Goal: Task Accomplishment & Management: Manage account settings

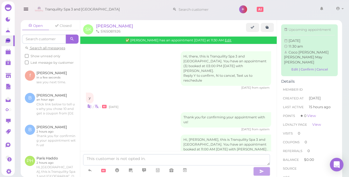
scroll to position [245, 0]
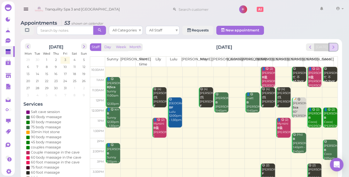
click at [334, 44] on span "next" at bounding box center [333, 46] width 5 height 5
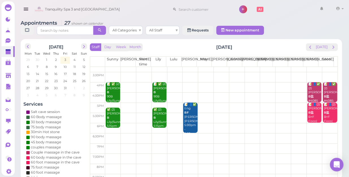
scroll to position [102, 0]
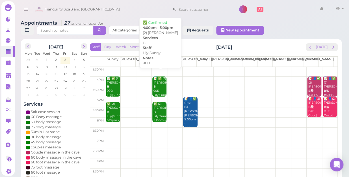
click at [159, 82] on div "📝 ✅ (2) [PERSON_NAME] 90B [PERSON_NAME]|Sunny 4:00pm - 5:00pm" at bounding box center [159, 92] width 13 height 33
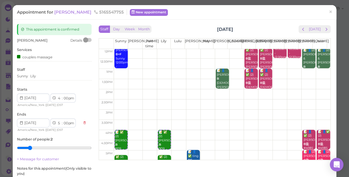
scroll to position [51, 0]
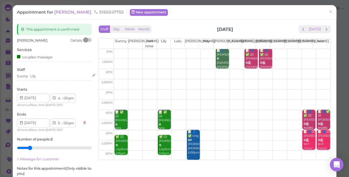
click at [40, 77] on div "Sunny [PERSON_NAME]" at bounding box center [54, 75] width 75 height 5
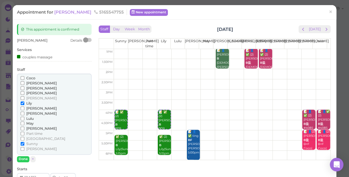
click at [33, 142] on span "Sunny" at bounding box center [32, 143] width 12 height 4
click at [24, 142] on input "Sunny" at bounding box center [23, 144] width 4 height 4
click at [29, 104] on span "Lily" at bounding box center [29, 103] width 6 height 4
click at [24, 104] on input "Lily" at bounding box center [23, 103] width 4 height 4
click at [31, 107] on span "[PERSON_NAME]" at bounding box center [41, 108] width 31 height 4
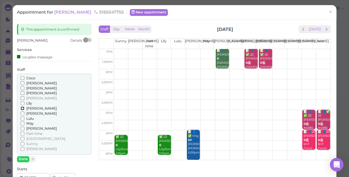
click at [24, 107] on input "[PERSON_NAME]" at bounding box center [23, 108] width 4 height 4
click at [31, 83] on span "[PERSON_NAME]" at bounding box center [41, 83] width 31 height 4
click at [24, 83] on input "[PERSON_NAME]" at bounding box center [23, 83] width 4 height 4
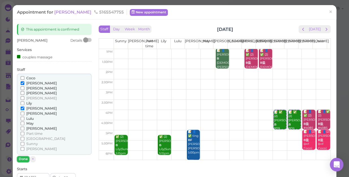
click at [22, 160] on button "Done" at bounding box center [23, 159] width 12 height 6
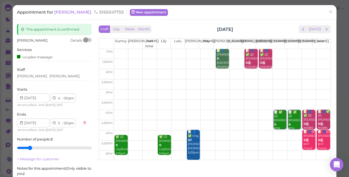
scroll to position [25, 0]
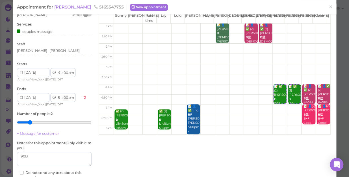
click at [66, 96] on select "00 05 10 15 20 25 30 35 40 45 50 55" at bounding box center [66, 98] width 6 height 6
click at [63, 95] on select "00 05 10 15 20 25 30 35 40 45 50 55" at bounding box center [66, 98] width 6 height 6
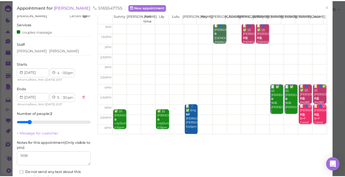
scroll to position [66, 0]
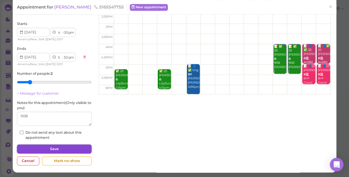
click at [70, 147] on button "Save" at bounding box center [54, 148] width 75 height 9
select select "00"
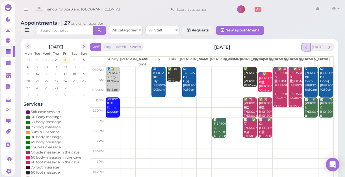
click at [309, 47] on span "prev" at bounding box center [306, 46] width 5 height 5
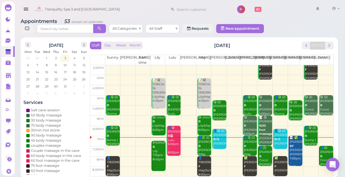
scroll to position [2, 0]
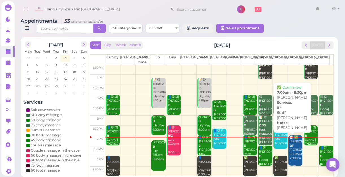
click at [292, 148] on div "📝 ✅ [PERSON_NAME] BF [PERSON_NAME] [PERSON_NAME] 7:00pm - 8:30pm" at bounding box center [295, 151] width 13 height 33
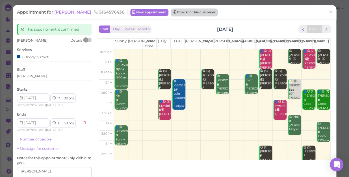
click at [171, 13] on button "Check in this customer" at bounding box center [194, 12] width 46 height 7
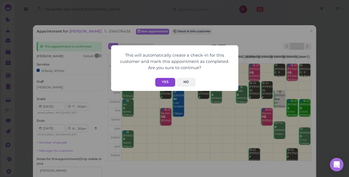
click at [161, 82] on button "Yes" at bounding box center [165, 82] width 20 height 9
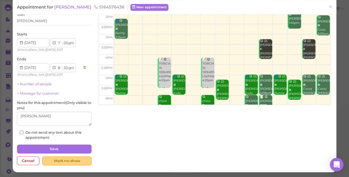
scroll to position [69, 0]
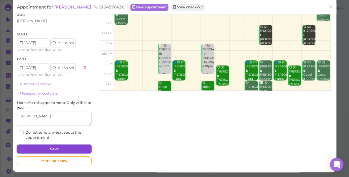
click at [57, 143] on div "This appointment is confirmed Completed at [DATE] 07:05pm [PERSON_NAME] Details…" at bounding box center [54, 60] width 80 height 213
click at [62, 150] on button "Save" at bounding box center [54, 148] width 75 height 9
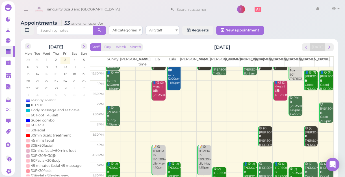
scroll to position [102, 0]
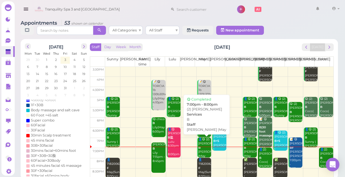
click at [201, 176] on html "Dashboard Reports Customers Conversations 0" at bounding box center [172, 89] width 345 height 179
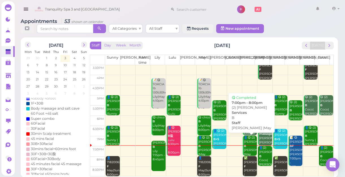
scroll to position [2, 0]
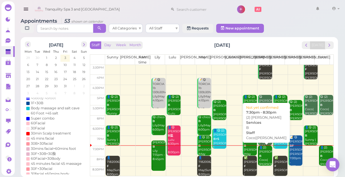
click at [261, 149] on div "👤(2) [PERSON_NAME]|[PERSON_NAME] 7:30pm - 8:30pm" at bounding box center [265, 161] width 13 height 33
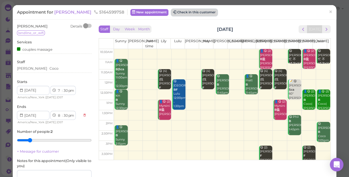
click at [177, 12] on button "Check in this customer" at bounding box center [194, 12] width 46 height 7
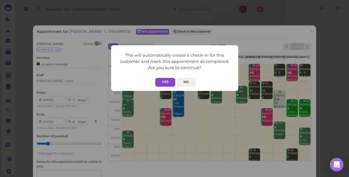
click at [166, 83] on button "Yes" at bounding box center [165, 82] width 20 height 9
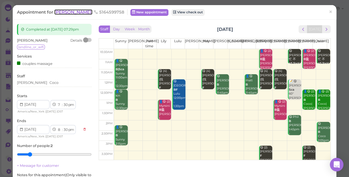
drag, startPoint x: 62, startPoint y: 13, endPoint x: 71, endPoint y: 14, distance: 8.9
click at [62, 12] on span "[PERSON_NAME]" at bounding box center [73, 11] width 38 height 5
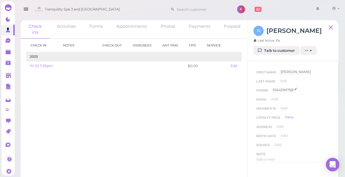
click at [286, 90] on div "5164599758" at bounding box center [283, 89] width 21 height 5
click at [289, 90] on input "5164599758" at bounding box center [301, 91] width 57 height 8
click at [291, 90] on input "5164599758" at bounding box center [301, 91] width 57 height 8
click at [293, 92] on input "51645997558" at bounding box center [301, 91] width 57 height 8
click at [303, 91] on input "51645997578" at bounding box center [301, 91] width 57 height 8
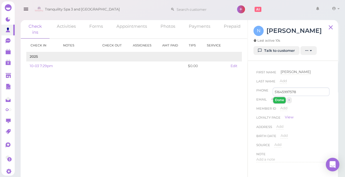
click at [280, 99] on button "Done" at bounding box center [279, 100] width 12 height 6
type input "5164599758"
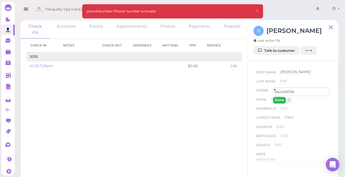
click at [280, 99] on button "Done" at bounding box center [279, 100] width 12 height 6
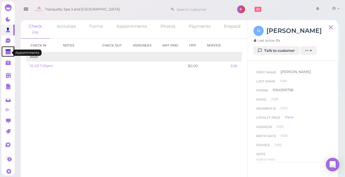
click at [10, 54] on polygon at bounding box center [8, 52] width 5 height 4
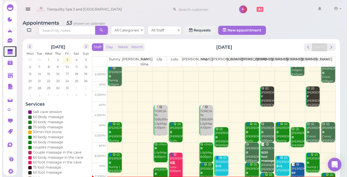
scroll to position [102, 0]
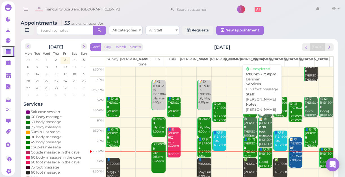
click at [261, 133] on b "B|30 foot massage" at bounding box center [265, 131] width 13 height 12
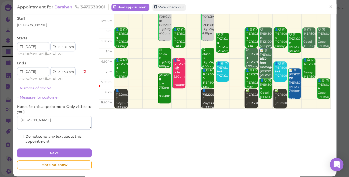
scroll to position [60, 0]
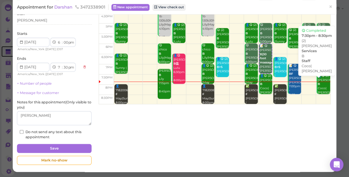
click at [317, 83] on div "👤😋 (2) [PERSON_NAME]|[PERSON_NAME] 7:30pm - 8:30pm" at bounding box center [323, 90] width 12 height 33
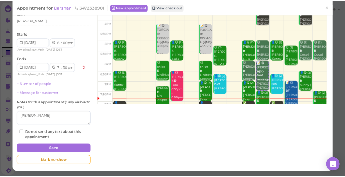
scroll to position [51, 0]
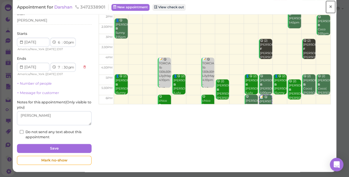
click at [329, 5] on span "×" at bounding box center [331, 7] width 4 height 8
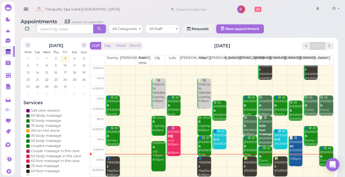
scroll to position [2, 0]
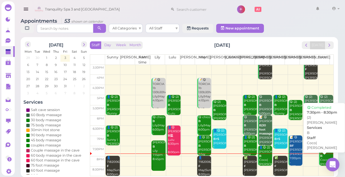
click at [323, 154] on div "👤😋 (2) [PERSON_NAME]|[PERSON_NAME] 7:30pm - 8:30pm" at bounding box center [326, 161] width 13 height 33
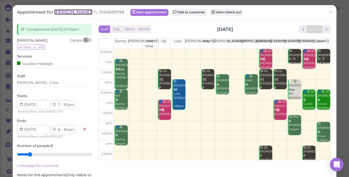
click at [64, 13] on span "[PERSON_NAME]" at bounding box center [73, 11] width 38 height 5
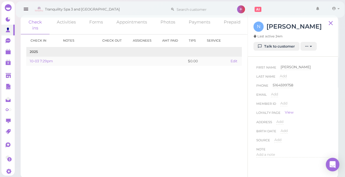
scroll to position [6, 0]
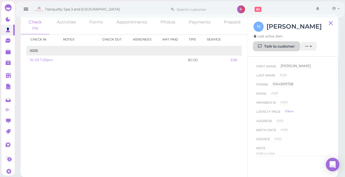
click at [278, 45] on link "Talk to customer" at bounding box center [277, 46] width 46 height 9
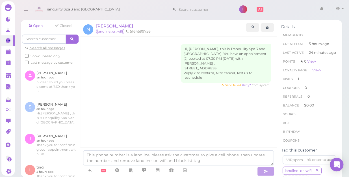
click at [146, 31] on li "5164599758" at bounding box center [138, 31] width 28 height 5
click at [7, 53] on polygon at bounding box center [8, 52] width 5 height 4
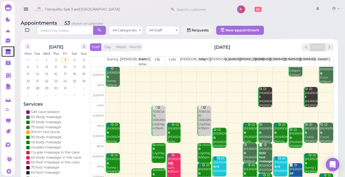
scroll to position [77, 0]
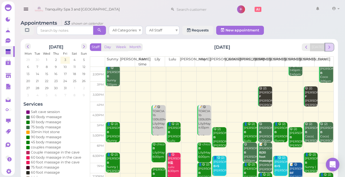
click at [330, 46] on span "next" at bounding box center [329, 46] width 5 height 5
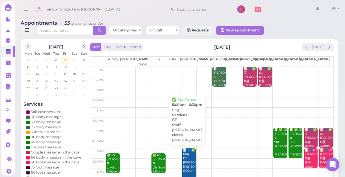
scroll to position [51, 0]
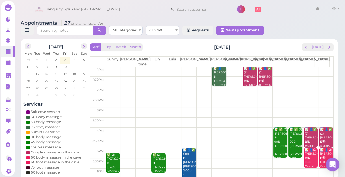
click at [110, 99] on td at bounding box center [219, 102] width 228 height 10
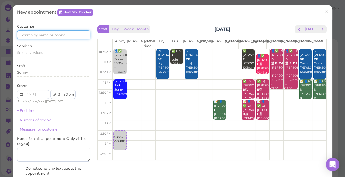
click at [31, 34] on input at bounding box center [53, 34] width 73 height 9
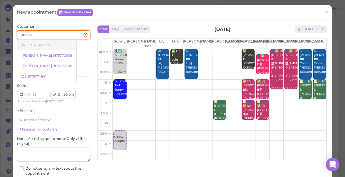
type input "917577"
click at [33, 44] on small "9175775927" at bounding box center [40, 45] width 19 height 4
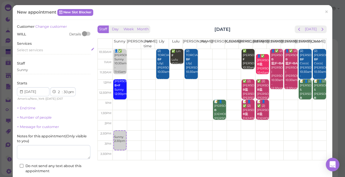
click at [34, 48] on span "Select services" at bounding box center [30, 50] width 26 height 4
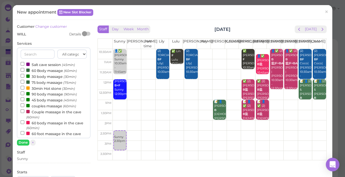
click at [38, 96] on label "90 body massage (90min)" at bounding box center [49, 94] width 56 height 6
click at [24, 95] on input "90 body massage (90min)" at bounding box center [23, 93] width 4 height 4
click at [21, 142] on button "Done" at bounding box center [23, 142] width 12 height 6
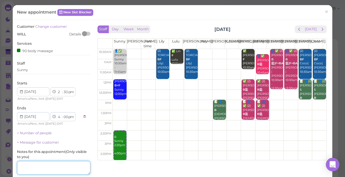
click at [33, 165] on textarea at bounding box center [53, 168] width 73 height 14
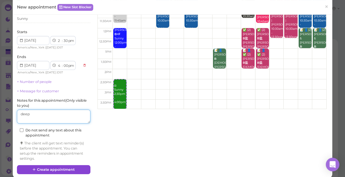
type textarea "deep"
click at [51, 166] on button "Create appointment" at bounding box center [53, 169] width 73 height 9
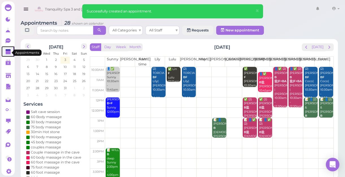
click at [7, 52] on polygon at bounding box center [8, 52] width 5 height 4
click at [6, 53] on polygon at bounding box center [8, 52] width 5 height 4
click at [308, 49] on span "prev" at bounding box center [306, 46] width 5 height 5
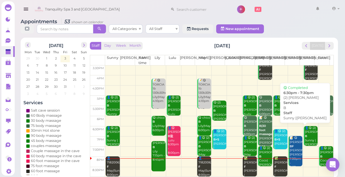
scroll to position [2, 0]
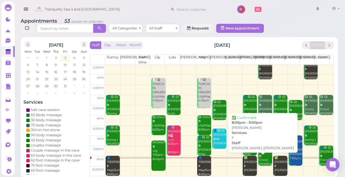
click at [244, 166] on b "F" at bounding box center [245, 166] width 2 height 4
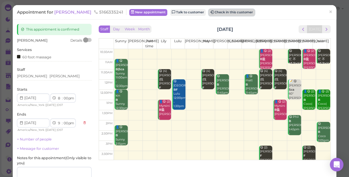
click at [213, 14] on button "Check in this customer" at bounding box center [232, 12] width 46 height 7
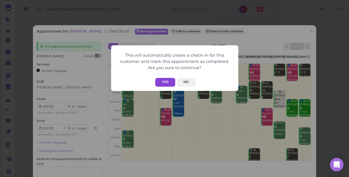
click at [164, 83] on button "Yes" at bounding box center [165, 82] width 20 height 9
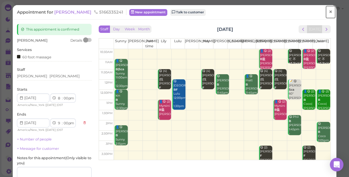
click at [329, 11] on span "×" at bounding box center [331, 12] width 4 height 8
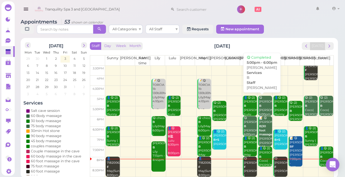
scroll to position [2, 0]
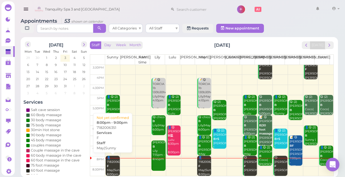
click at [112, 165] on div "👤7182006351 F May|Sunny 8:00pm - 9:00pm" at bounding box center [113, 169] width 13 height 29
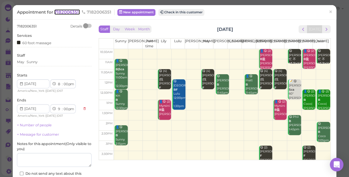
click at [65, 12] on span "7182006351" at bounding box center [67, 11] width 26 height 5
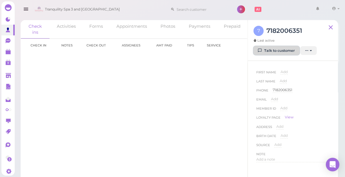
click at [289, 50] on link "Talk to customer" at bounding box center [277, 50] width 46 height 9
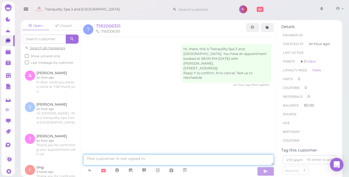
click at [129, 156] on textarea at bounding box center [178, 159] width 191 height 11
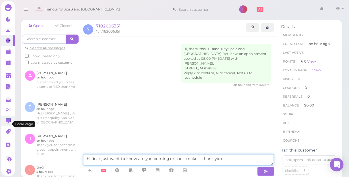
type textarea "hi dear just want to know are you coming or can't make it thank you"
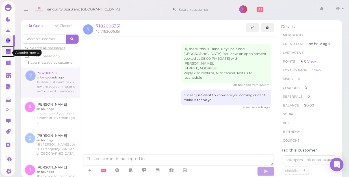
click at [8, 53] on polygon at bounding box center [8, 52] width 5 height 4
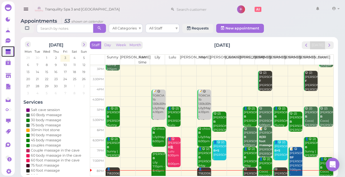
scroll to position [102, 0]
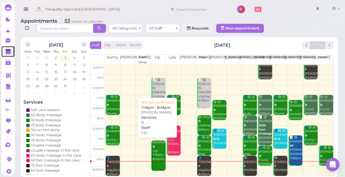
click at [159, 148] on div "[PERSON_NAME] [PERSON_NAME] 7:15pm - 8:45pm" at bounding box center [158, 150] width 13 height 21
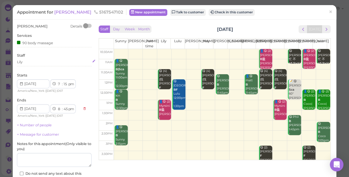
click at [29, 61] on div "Lily" at bounding box center [54, 61] width 75 height 5
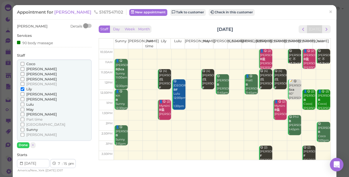
click at [27, 64] on span "Coco" at bounding box center [30, 64] width 9 height 4
click at [24, 64] on input "Coco" at bounding box center [23, 64] width 4 height 4
click at [30, 89] on span "Lily" at bounding box center [29, 89] width 6 height 4
click at [24, 89] on input "Lily" at bounding box center [23, 89] width 4 height 4
click at [24, 146] on button "Done" at bounding box center [23, 145] width 12 height 6
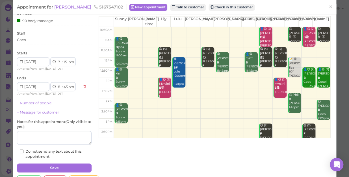
scroll to position [41, 0]
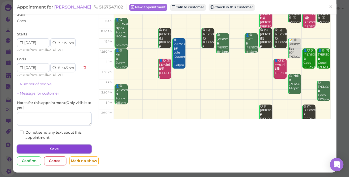
click at [50, 150] on button "Save" at bounding box center [54, 148] width 75 height 9
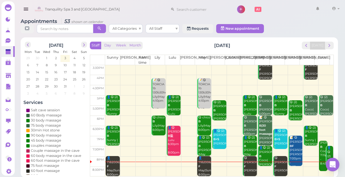
scroll to position [2, 0]
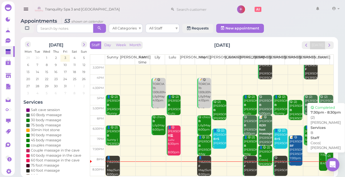
click at [327, 153] on div "👤😋 (2) [PERSON_NAME]|[PERSON_NAME] 7:30pm - 8:30pm" at bounding box center [330, 166] width 6 height 42
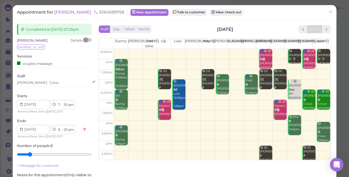
click at [49, 83] on div "[PERSON_NAME]" at bounding box center [54, 82] width 75 height 5
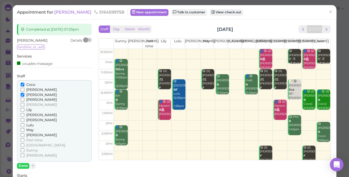
click at [29, 156] on span "[PERSON_NAME]" at bounding box center [41, 155] width 31 height 4
click at [24, 156] on input "[PERSON_NAME]" at bounding box center [23, 155] width 4 height 4
click at [32, 151] on span "Sunny" at bounding box center [32, 150] width 12 height 4
click at [24, 151] on input "Sunny" at bounding box center [23, 150] width 4 height 4
click at [33, 84] on span "Coco" at bounding box center [30, 84] width 9 height 4
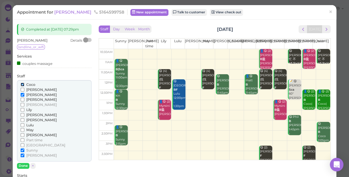
click at [24, 84] on input "Coco" at bounding box center [23, 85] width 4 height 4
click at [34, 93] on span "[PERSON_NAME]" at bounding box center [41, 94] width 31 height 4
click at [24, 93] on input "[PERSON_NAME]" at bounding box center [23, 95] width 4 height 4
click at [23, 165] on button "Done" at bounding box center [23, 166] width 12 height 6
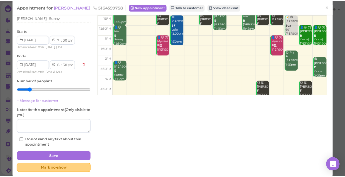
scroll to position [72, 0]
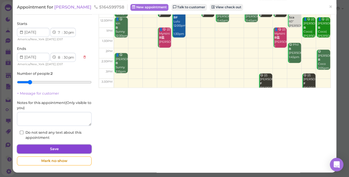
click at [72, 147] on button "Save" at bounding box center [54, 148] width 75 height 9
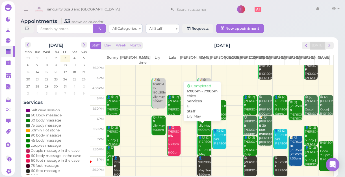
scroll to position [2, 0]
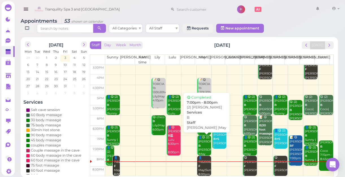
click at [203, 148] on div "👤😋 (2) [PERSON_NAME] [PERSON_NAME] |May 7:00pm - 8:00pm" at bounding box center [204, 151] width 13 height 33
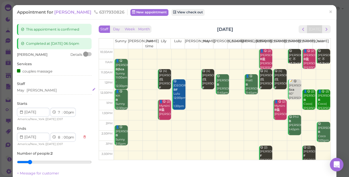
click at [54, 90] on div "May [PERSON_NAME]" at bounding box center [54, 90] width 75 height 5
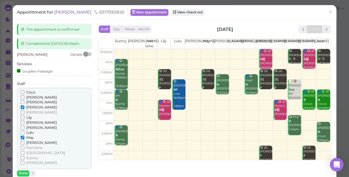
click at [31, 101] on span "[PERSON_NAME]" at bounding box center [41, 102] width 31 height 4
click at [24, 101] on input "[PERSON_NAME]" at bounding box center [23, 102] width 4 height 4
click at [28, 137] on span "May" at bounding box center [29, 137] width 7 height 4
click at [24, 137] on input "May" at bounding box center [23, 137] width 4 height 4
click at [25, 172] on button "Done" at bounding box center [23, 173] width 12 height 6
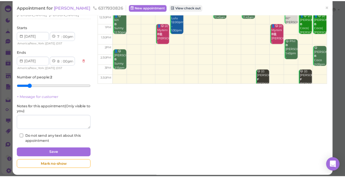
scroll to position [77, 0]
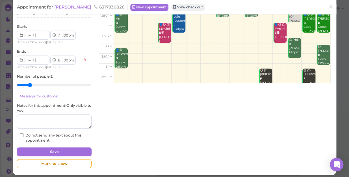
click at [63, 33] on select "00 05 10 15 20 25 30 35 40 45 50 55" at bounding box center [66, 36] width 6 height 6
select select "10"
click at [63, 33] on select "00 05 10 15 20 25 30 35 40 45 50 55" at bounding box center [66, 36] width 6 height 6
select select "10"
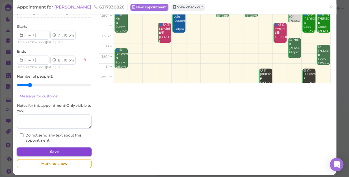
click at [72, 148] on button "Save" at bounding box center [54, 151] width 75 height 9
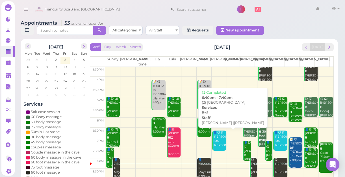
scroll to position [2, 0]
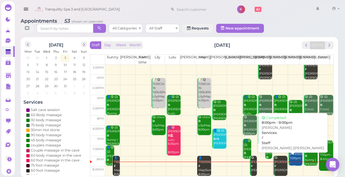
click at [279, 167] on div "😋 [PERSON_NAME] F [PERSON_NAME] |[PERSON_NAME] 8:00pm - 9:00pm" at bounding box center [280, 173] width 13 height 37
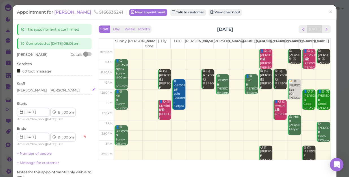
click at [52, 88] on div "[PERSON_NAME] [PERSON_NAME]" at bounding box center [54, 90] width 75 height 5
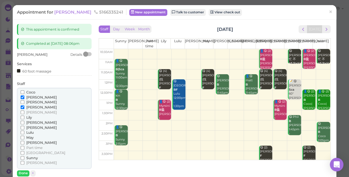
click at [32, 133] on span "Lulu" at bounding box center [29, 132] width 7 height 4
click at [24, 133] on input "Lulu" at bounding box center [23, 132] width 4 height 4
click at [31, 141] on span "[PERSON_NAME]" at bounding box center [41, 142] width 31 height 4
click at [24, 141] on input "[PERSON_NAME]" at bounding box center [23, 142] width 4 height 4
click at [22, 105] on input "[PERSON_NAME]" at bounding box center [23, 107] width 4 height 4
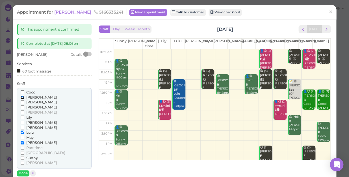
click at [23, 96] on input "[PERSON_NAME]" at bounding box center [23, 97] width 4 height 4
click at [23, 173] on button "Done" at bounding box center [23, 173] width 12 height 6
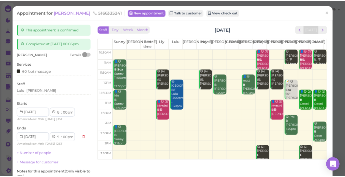
scroll to position [51, 0]
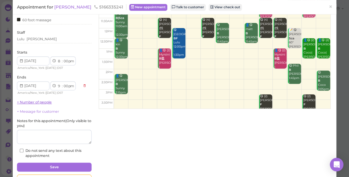
click at [35, 101] on link "+ Number of people" at bounding box center [34, 102] width 35 height 4
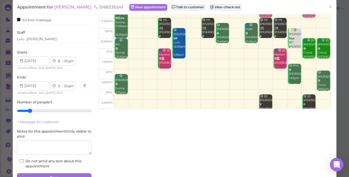
type input "2"
click at [29, 109] on input "range" at bounding box center [54, 110] width 75 height 9
click at [55, 175] on button "Save" at bounding box center [54, 177] width 75 height 9
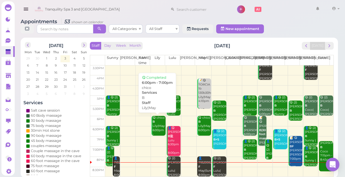
scroll to position [2, 0]
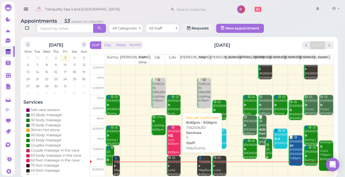
click at [202, 168] on div "👤7182006351 F May|Sunny 8:00pm - 9:00pm" at bounding box center [204, 169] width 13 height 29
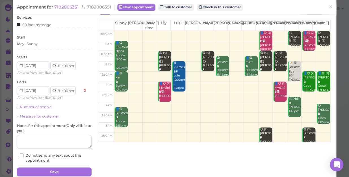
scroll to position [41, 0]
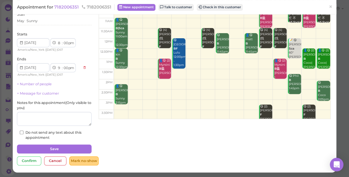
click at [75, 161] on div "Mark no-show" at bounding box center [83, 160] width 29 height 9
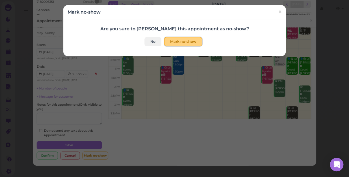
click at [176, 40] on button "Mark no-show" at bounding box center [183, 41] width 38 height 9
checkbox input "true"
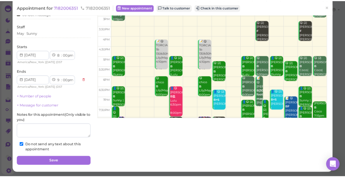
scroll to position [101, 0]
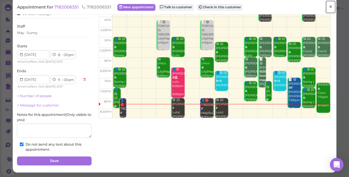
click at [329, 7] on span "×" at bounding box center [331, 7] width 4 height 8
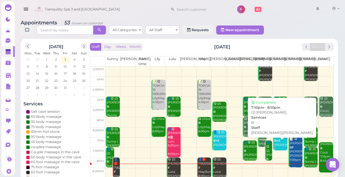
scroll to position [2, 0]
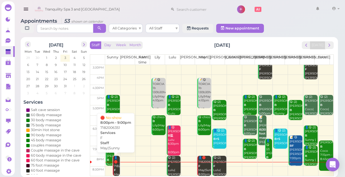
click at [116, 169] on div "👤🛑 7182006351 F May|Sunny 8:00pm - 9:00pm" at bounding box center [117, 171] width 6 height 33
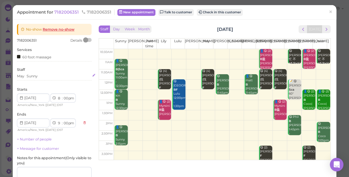
click at [43, 75] on div "May Sunny" at bounding box center [54, 75] width 75 height 5
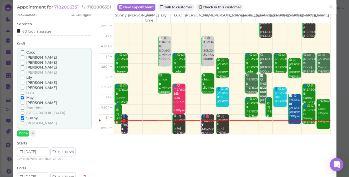
scroll to position [25, 0]
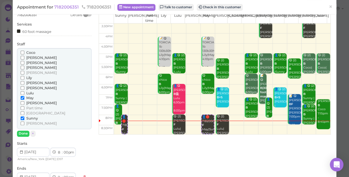
click at [30, 87] on span "[PERSON_NAME]" at bounding box center [41, 88] width 31 height 4
click at [24, 87] on input "[PERSON_NAME]" at bounding box center [23, 88] width 4 height 4
click at [30, 96] on span "May" at bounding box center [29, 98] width 7 height 4
click at [24, 96] on input "May" at bounding box center [23, 98] width 4 height 4
click at [31, 86] on span "[PERSON_NAME]" at bounding box center [41, 88] width 31 height 4
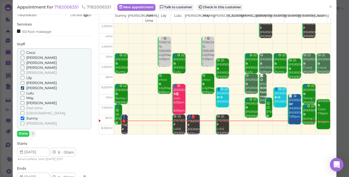
click at [24, 86] on input "[PERSON_NAME]" at bounding box center [23, 88] width 4 height 4
click at [30, 87] on span "[PERSON_NAME]" at bounding box center [41, 88] width 31 height 4
click at [24, 87] on input "[PERSON_NAME]" at bounding box center [23, 88] width 4 height 4
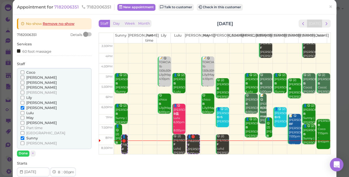
scroll to position [0, 0]
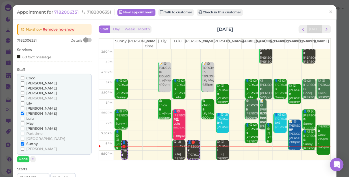
click at [61, 32] on div "No-show Remove no-show" at bounding box center [54, 29] width 75 height 11
click at [62, 28] on link "Remove no-show" at bounding box center [59, 29] width 32 height 4
checkbox input "false"
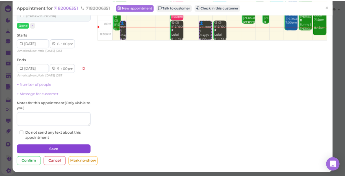
scroll to position [120, 0]
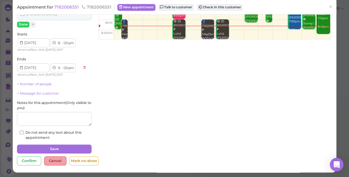
click at [56, 160] on div "Cancel" at bounding box center [55, 160] width 22 height 9
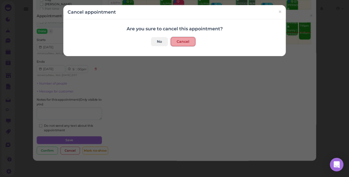
click at [184, 40] on button "Cancel" at bounding box center [183, 41] width 25 height 9
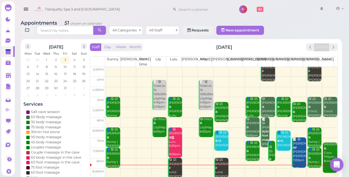
click at [281, 168] on td at bounding box center [221, 173] width 232 height 10
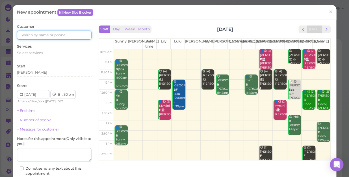
click at [64, 33] on input at bounding box center [54, 35] width 75 height 9
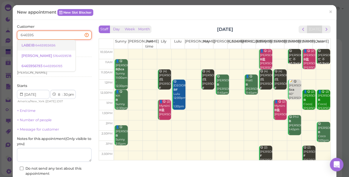
type input "646595"
click at [36, 43] on small "6465955656" at bounding box center [45, 45] width 20 height 4
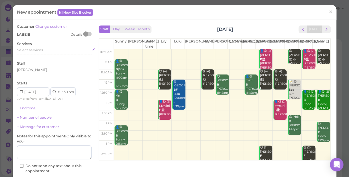
click at [38, 50] on span "Select services" at bounding box center [30, 50] width 26 height 4
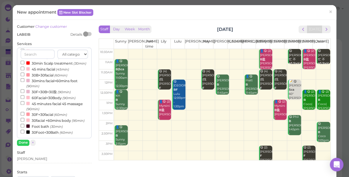
scroll to position [180, 0]
click at [59, 117] on label "30facial +60mins body (95min)" at bounding box center [53, 120] width 64 height 6
click at [24, 118] on input "30facial +60mins body (95min)" at bounding box center [23, 120] width 4 height 4
click at [20, 141] on button "Done" at bounding box center [23, 142] width 12 height 6
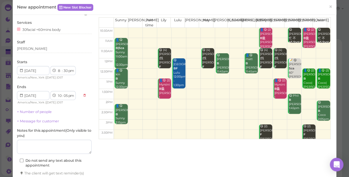
scroll to position [57, 0]
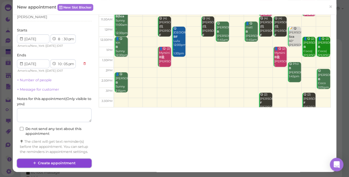
click at [42, 161] on button "Create appointment" at bounding box center [54, 162] width 75 height 9
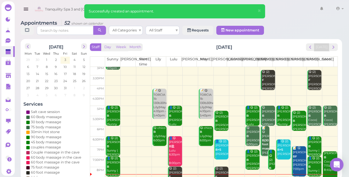
scroll to position [102, 0]
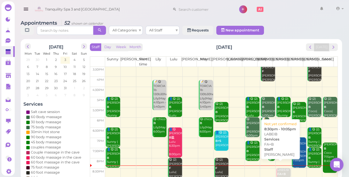
click at [278, 172] on b "FA+B" at bounding box center [281, 174] width 8 height 4
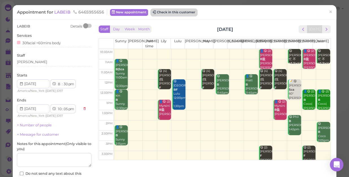
click at [177, 11] on button "Check in this customer" at bounding box center [174, 12] width 46 height 7
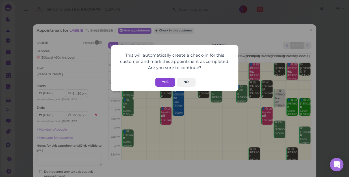
click at [170, 79] on button "Yes" at bounding box center [165, 82] width 20 height 9
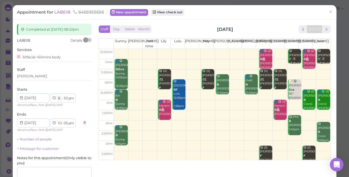
click at [59, 98] on select "1 2 3 4 5 6 7 8 9 10 11 12" at bounding box center [59, 98] width 5 height 6
select select "7"
click at [57, 95] on select "1 2 3 4 5 6 7 8 9 10 11 12" at bounding box center [59, 98] width 5 height 6
select select "9"
click at [66, 99] on select "00 05 10 15 20 25 30 35 40 45 50 55" at bounding box center [66, 98] width 6 height 6
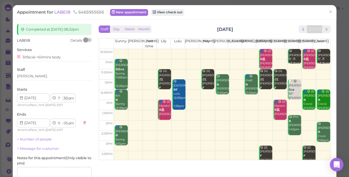
click at [66, 99] on select "00 05 10 15 20 25 30 35 40 45 50 55" at bounding box center [66, 98] width 6 height 6
click at [66, 98] on select "00 05 10 15 20 25 30 35 40 45 50 55" at bounding box center [66, 98] width 6 height 6
select select "40"
click at [63, 95] on select "00 05 10 15 20 25 30 35 40 45 50 55" at bounding box center [66, 98] width 6 height 6
select select "15"
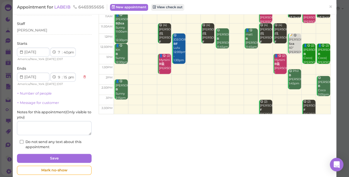
scroll to position [55, 0]
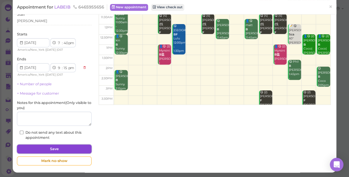
click at [71, 147] on button "Save" at bounding box center [54, 148] width 75 height 9
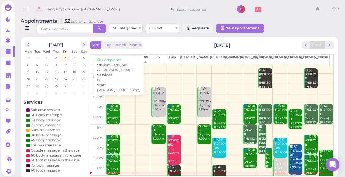
scroll to position [102, 0]
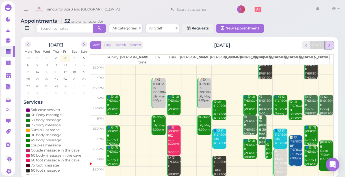
click at [330, 44] on span "next" at bounding box center [329, 44] width 5 height 5
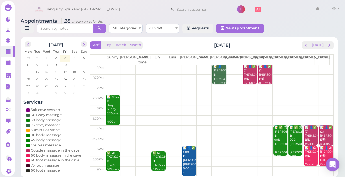
scroll to position [0, 0]
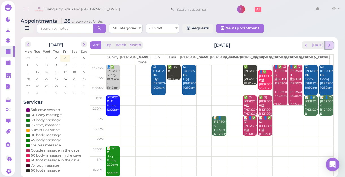
click at [329, 46] on span "next" at bounding box center [329, 44] width 5 height 5
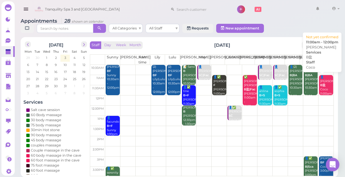
click at [323, 87] on div "👤[PERSON_NAME]盐 Coco 11:00am - 12:00pm" at bounding box center [326, 89] width 13 height 29
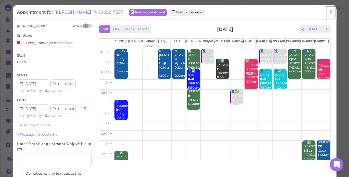
click at [329, 11] on span "×" at bounding box center [331, 12] width 4 height 8
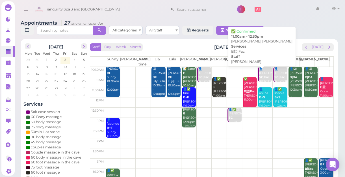
click at [249, 90] on div "✅ [PERSON_NAME] [PERSON_NAME]盐|Fac [PERSON_NAME] 11:00am - 12:30pm" at bounding box center [250, 93] width 13 height 33
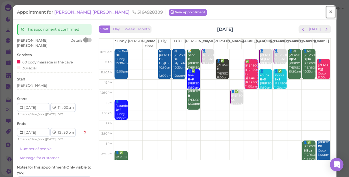
click at [329, 11] on span "×" at bounding box center [331, 12] width 4 height 8
click at [329, 10] on span "×" at bounding box center [331, 12] width 4 height 8
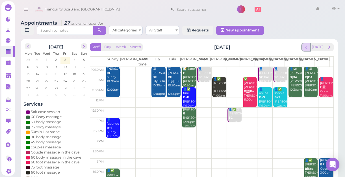
click at [307, 47] on span "prev" at bounding box center [306, 46] width 5 height 5
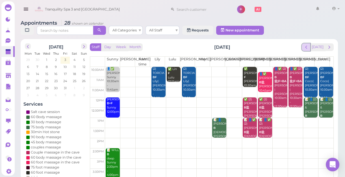
click at [309, 46] on span "prev" at bounding box center [306, 46] width 5 height 5
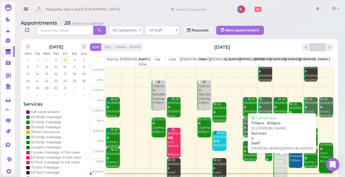
scroll to position [102, 0]
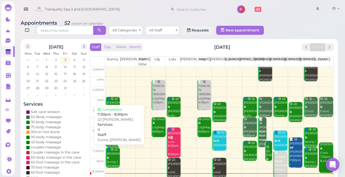
click at [114, 159] on div "👤😋 (2) [PERSON_NAME] |[PERSON_NAME] 7:30pm - 8:30pm" at bounding box center [113, 163] width 13 height 33
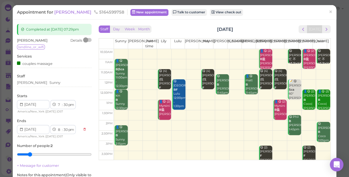
click at [95, 10] on span "5164599758" at bounding box center [109, 11] width 31 height 5
click at [96, 11] on span "5164599758" at bounding box center [109, 11] width 31 height 5
click at [64, 12] on span "[PERSON_NAME]" at bounding box center [73, 11] width 38 height 5
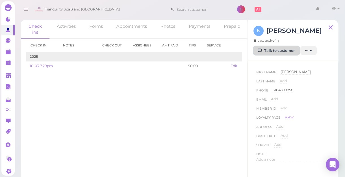
click at [281, 48] on link "Talk to customer" at bounding box center [277, 50] width 46 height 9
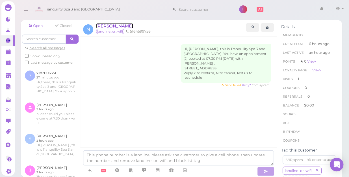
click at [100, 25] on span "[PERSON_NAME]" at bounding box center [114, 25] width 37 height 5
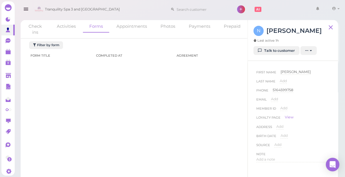
click at [288, 88] on div "5164599758" at bounding box center [283, 89] width 21 height 5
type input "5164599758"
click at [281, 100] on button "Done" at bounding box center [279, 100] width 12 height 6
